Goal: Task Accomplishment & Management: Use online tool/utility

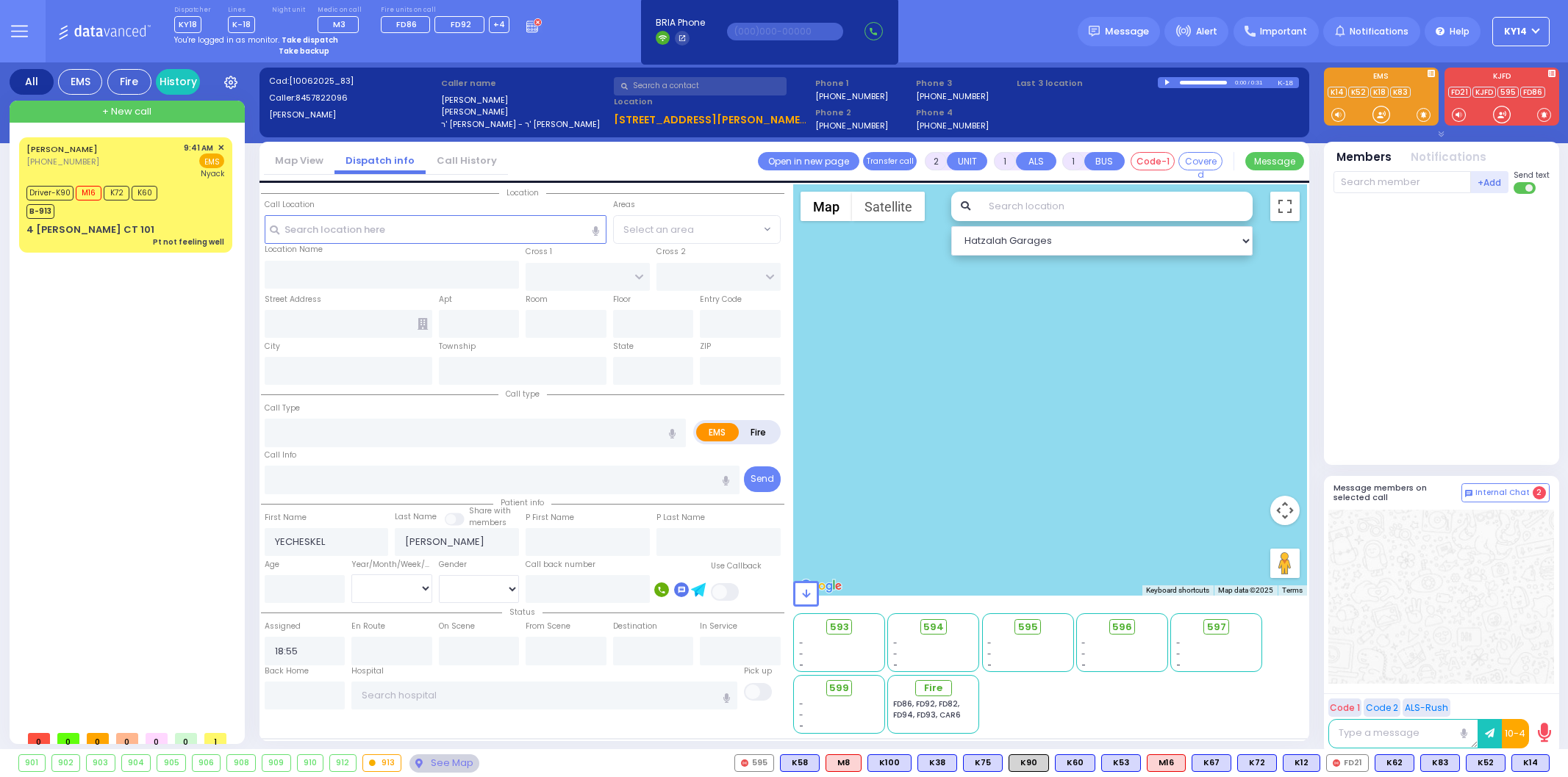
select select
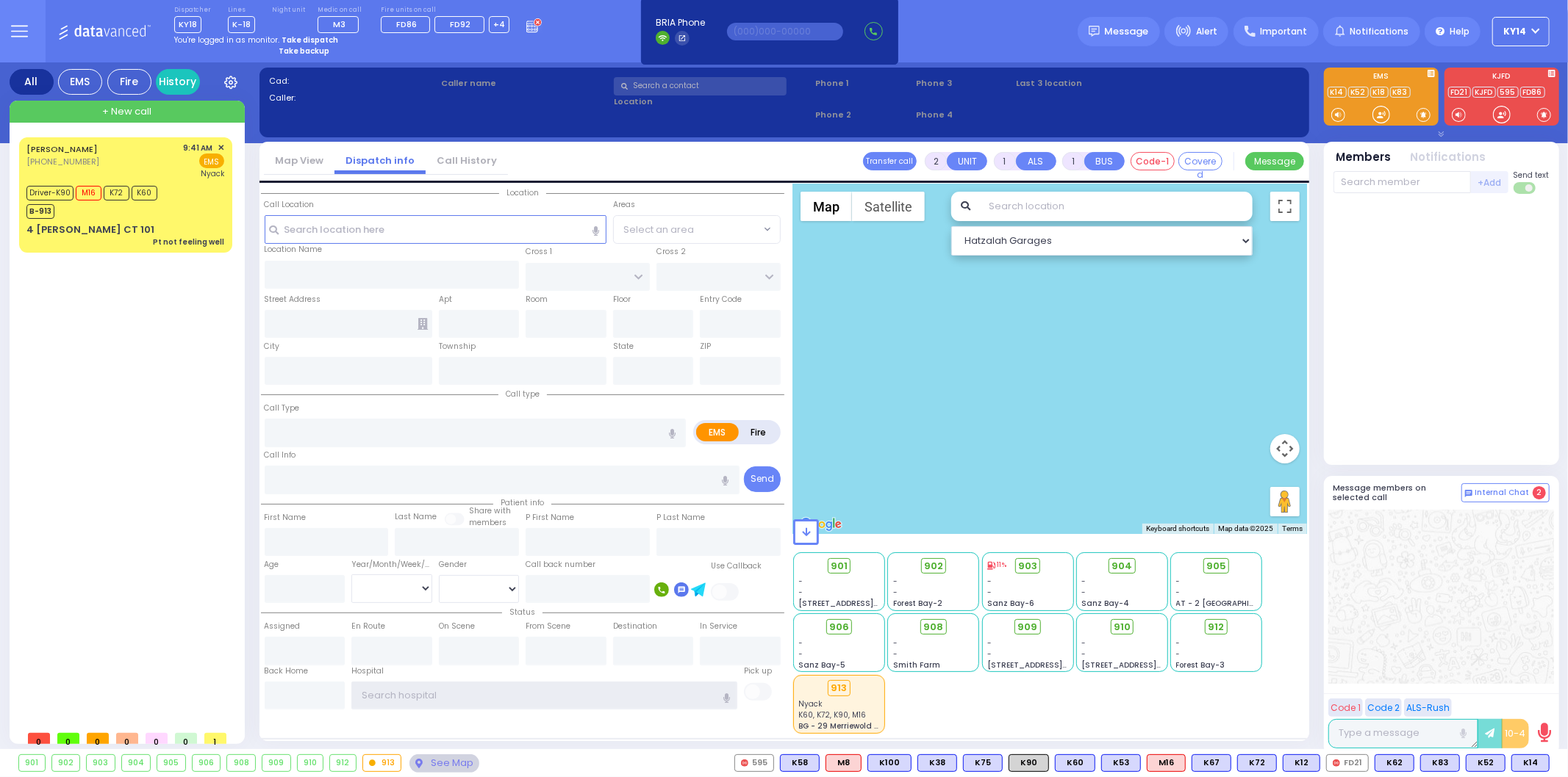
type input "ky14"
click at [313, 37] on strong "Take dispatch" at bounding box center [309, 40] width 57 height 11
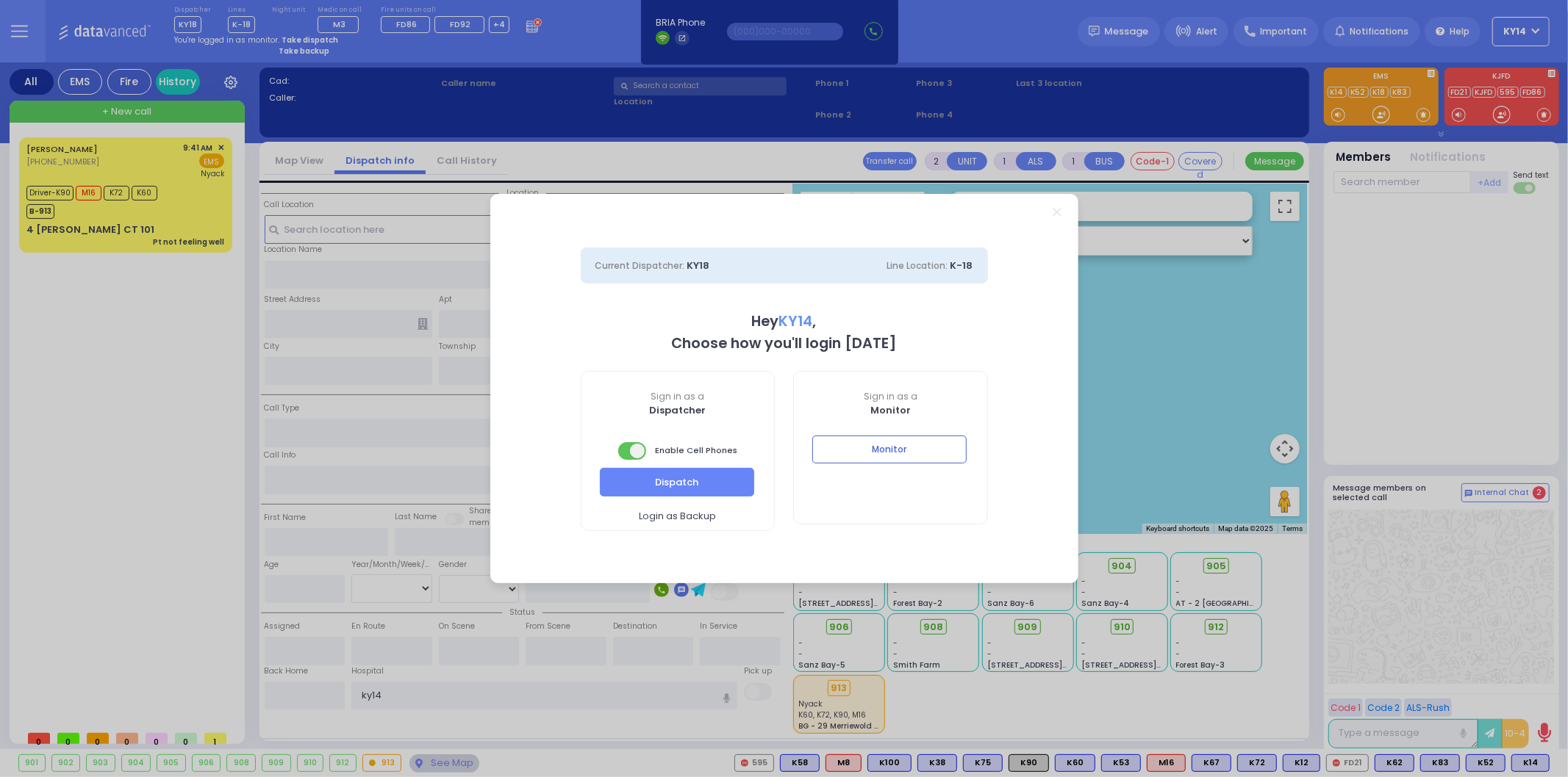
select select "2"
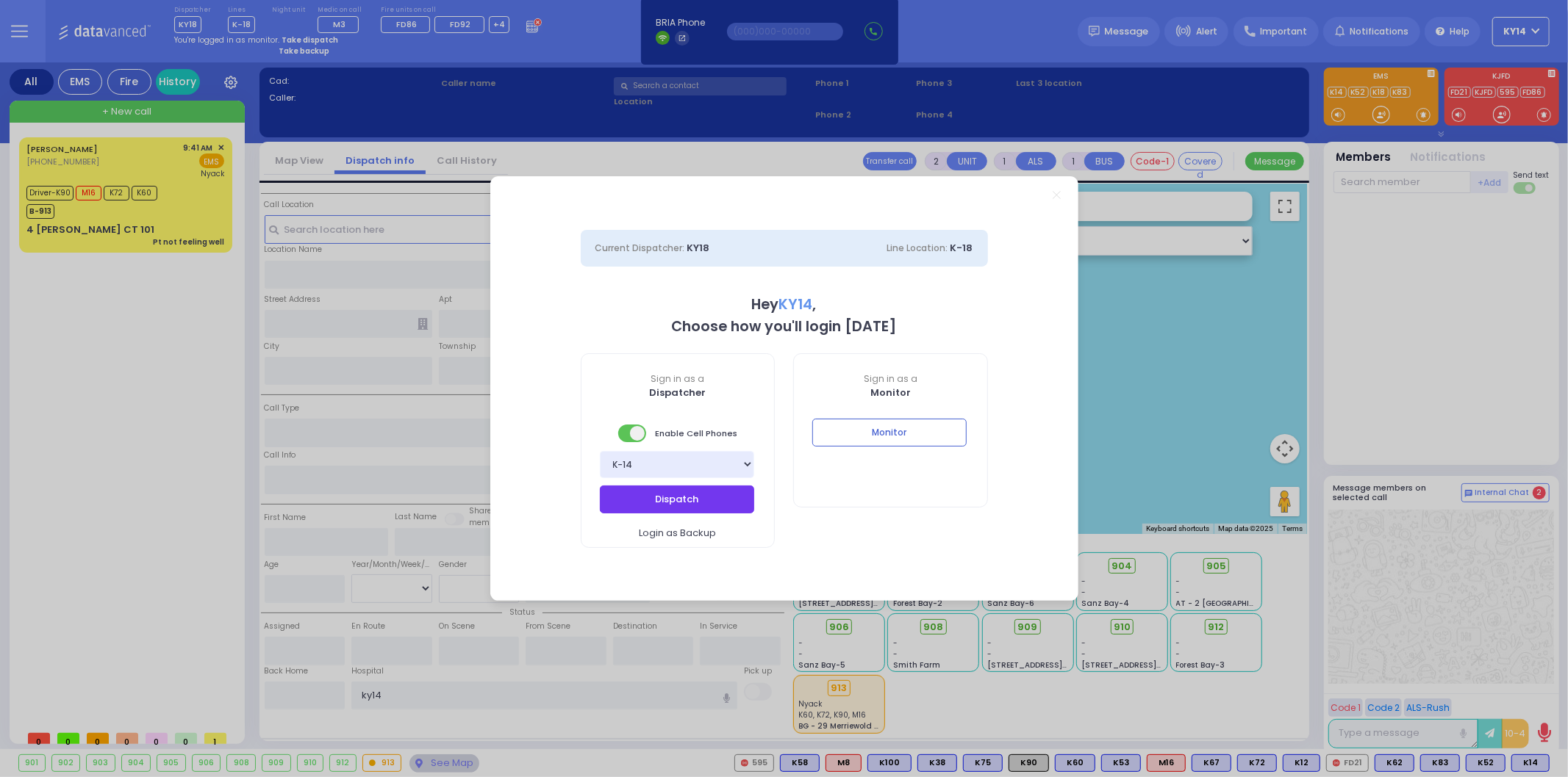
click at [672, 498] on button "Dispatch" at bounding box center [677, 500] width 154 height 28
